Goal: Check status: Check status

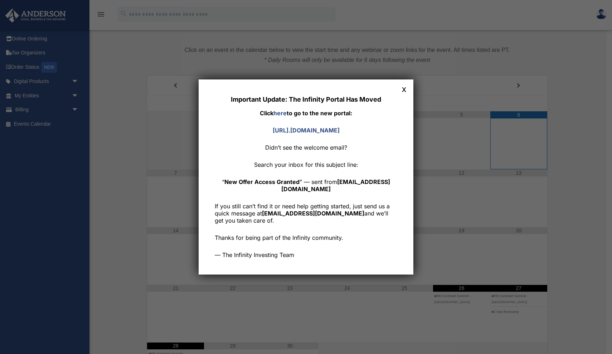
click at [474, 86] on div "Important Update: The Infinity Portal Has Moved Click here to go to the new por…" at bounding box center [306, 177] width 612 height 354
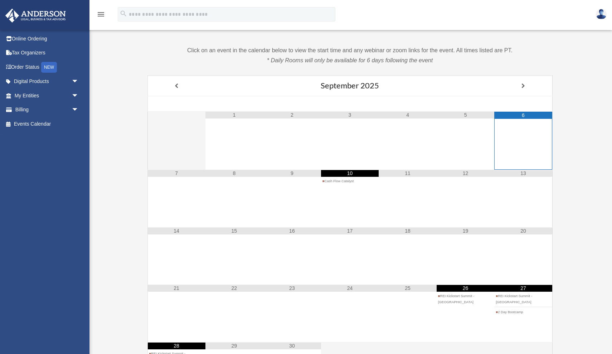
click at [75, 96] on span "arrow_drop_down" at bounding box center [79, 95] width 14 height 15
click at [75, 96] on span "arrow_drop_up" at bounding box center [79, 95] width 14 height 15
click at [75, 81] on span "arrow_drop_down" at bounding box center [79, 81] width 14 height 15
click at [75, 81] on span "arrow_drop_up" at bounding box center [79, 81] width 14 height 15
click at [75, 93] on span "arrow_drop_down" at bounding box center [79, 95] width 14 height 15
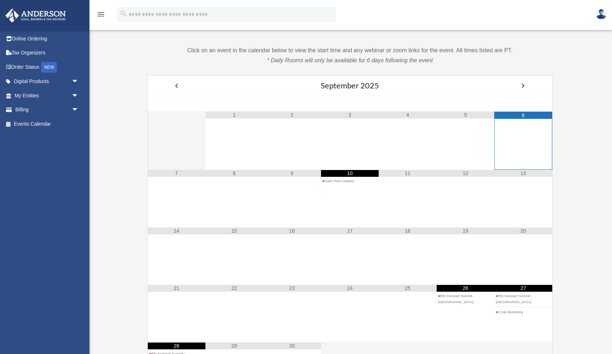
click at [75, 93] on span "arrow_drop_down" at bounding box center [79, 95] width 14 height 15
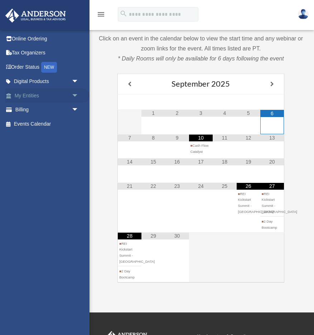
click at [75, 95] on span "arrow_drop_down" at bounding box center [79, 95] width 14 height 15
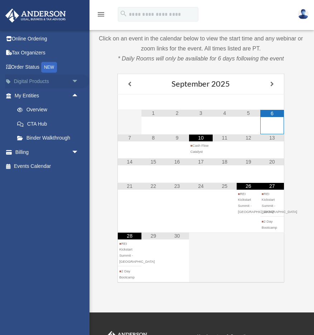
click at [75, 82] on span "arrow_drop_down" at bounding box center [79, 81] width 14 height 15
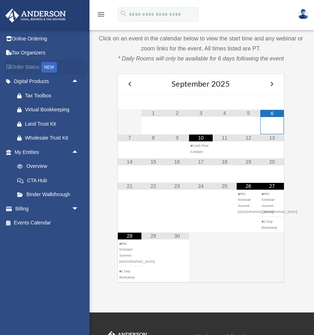
click at [36, 66] on link "Order Status NEW" at bounding box center [47, 67] width 84 height 15
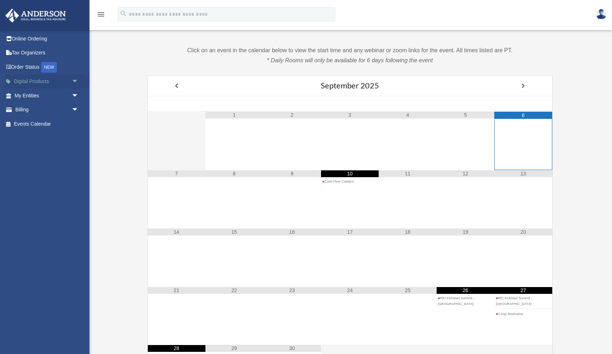
click at [77, 80] on span "arrow_drop_down" at bounding box center [79, 81] width 14 height 15
click at [58, 136] on div "Wholesale Trust Kit" at bounding box center [52, 138] width 55 height 9
